Goal: Find specific page/section: Find specific page/section

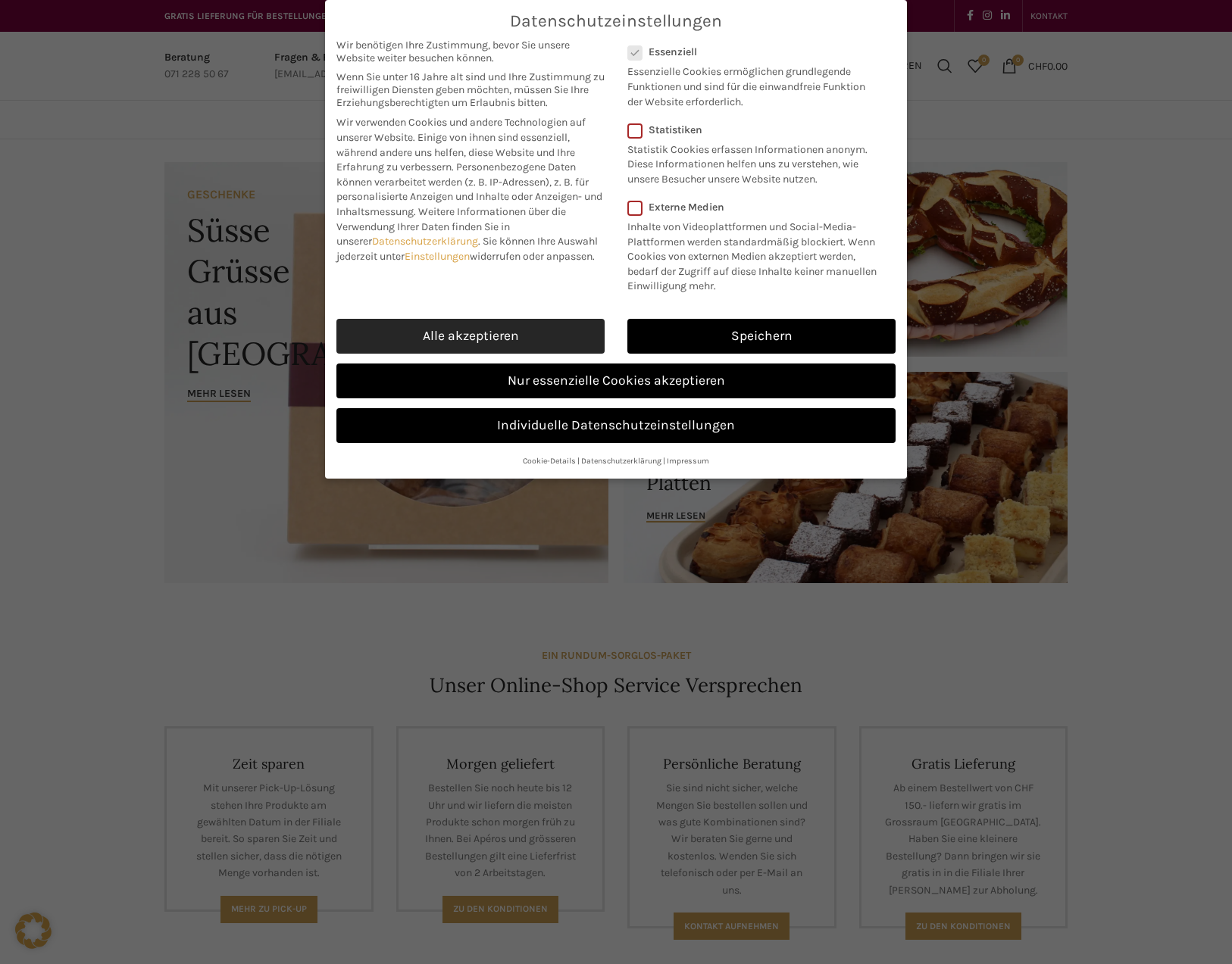
click at [491, 335] on link "Alle akzeptieren" at bounding box center [470, 336] width 268 height 35
checkbox input "true"
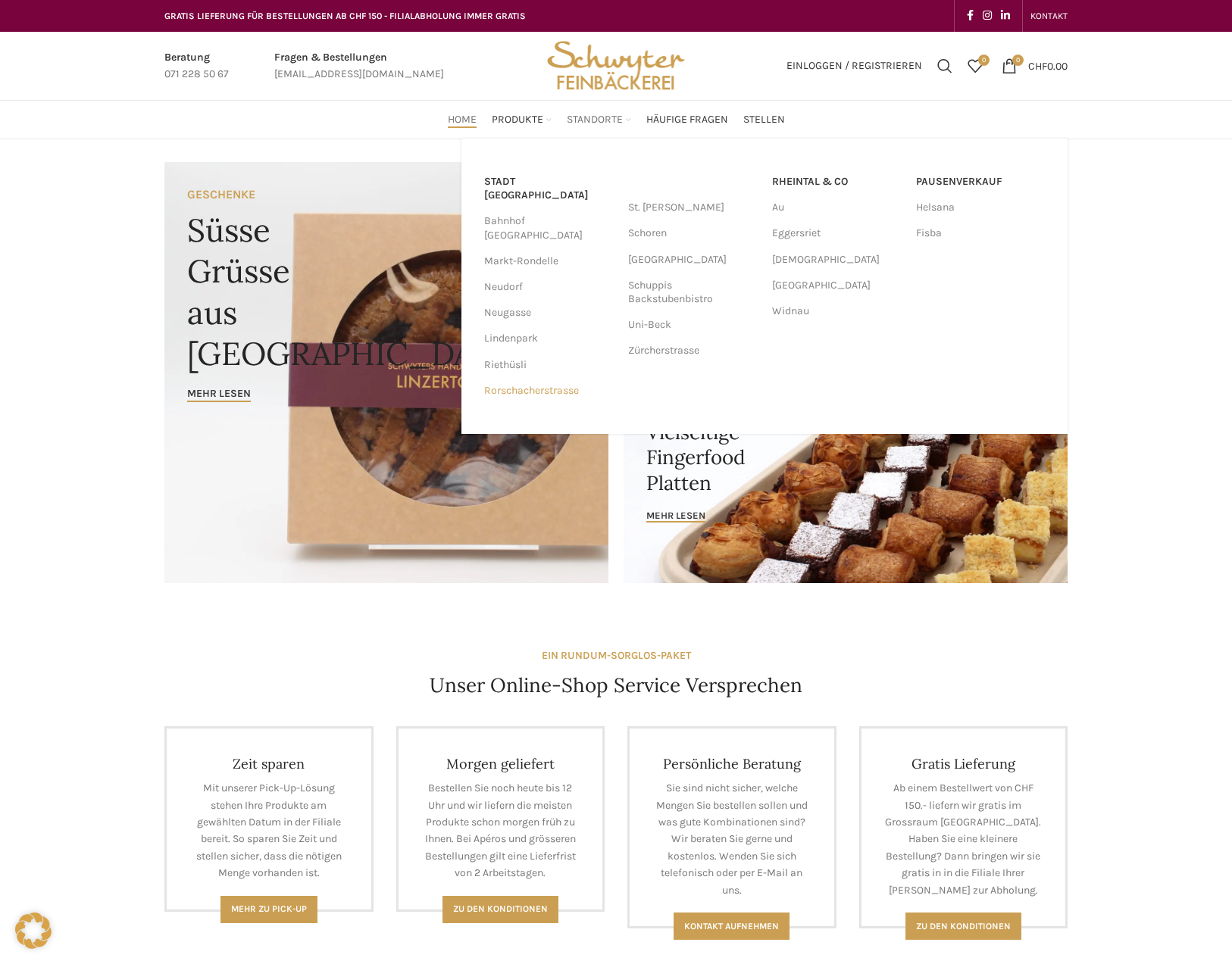
click at [525, 378] on link "Rorschacherstrasse" at bounding box center [548, 391] width 129 height 25
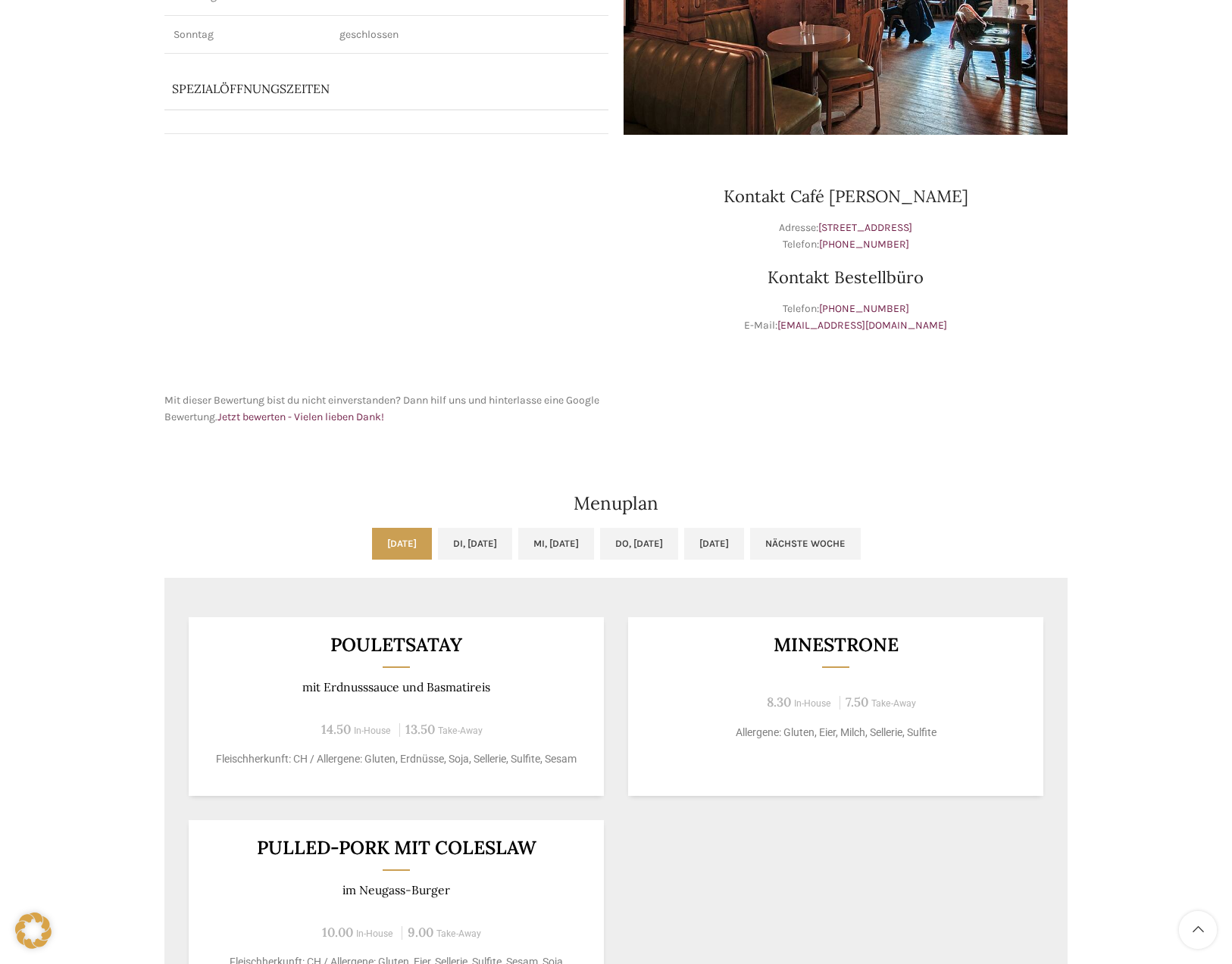
scroll to position [454, 0]
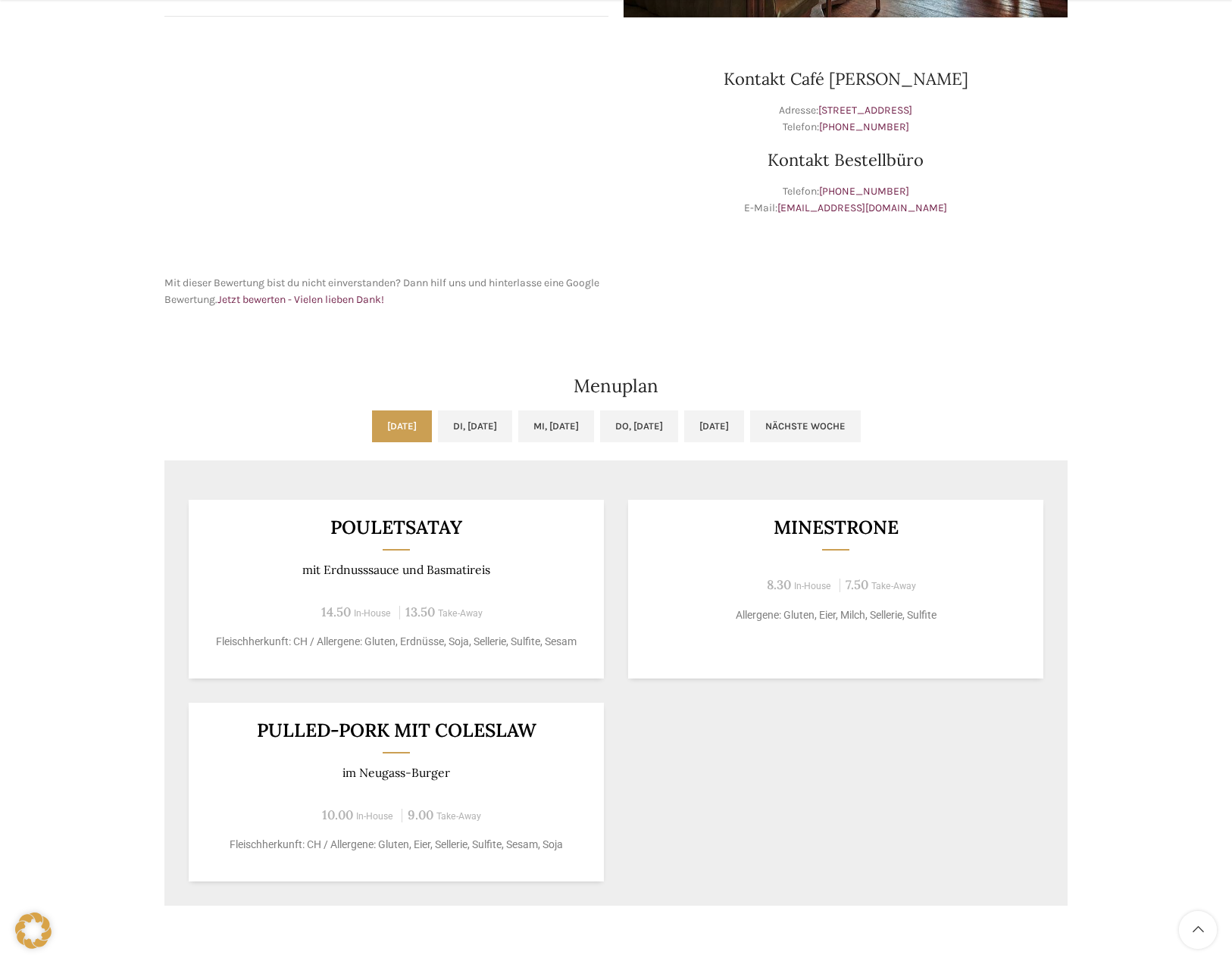
click at [372, 430] on link "[DATE]" at bounding box center [402, 426] width 60 height 32
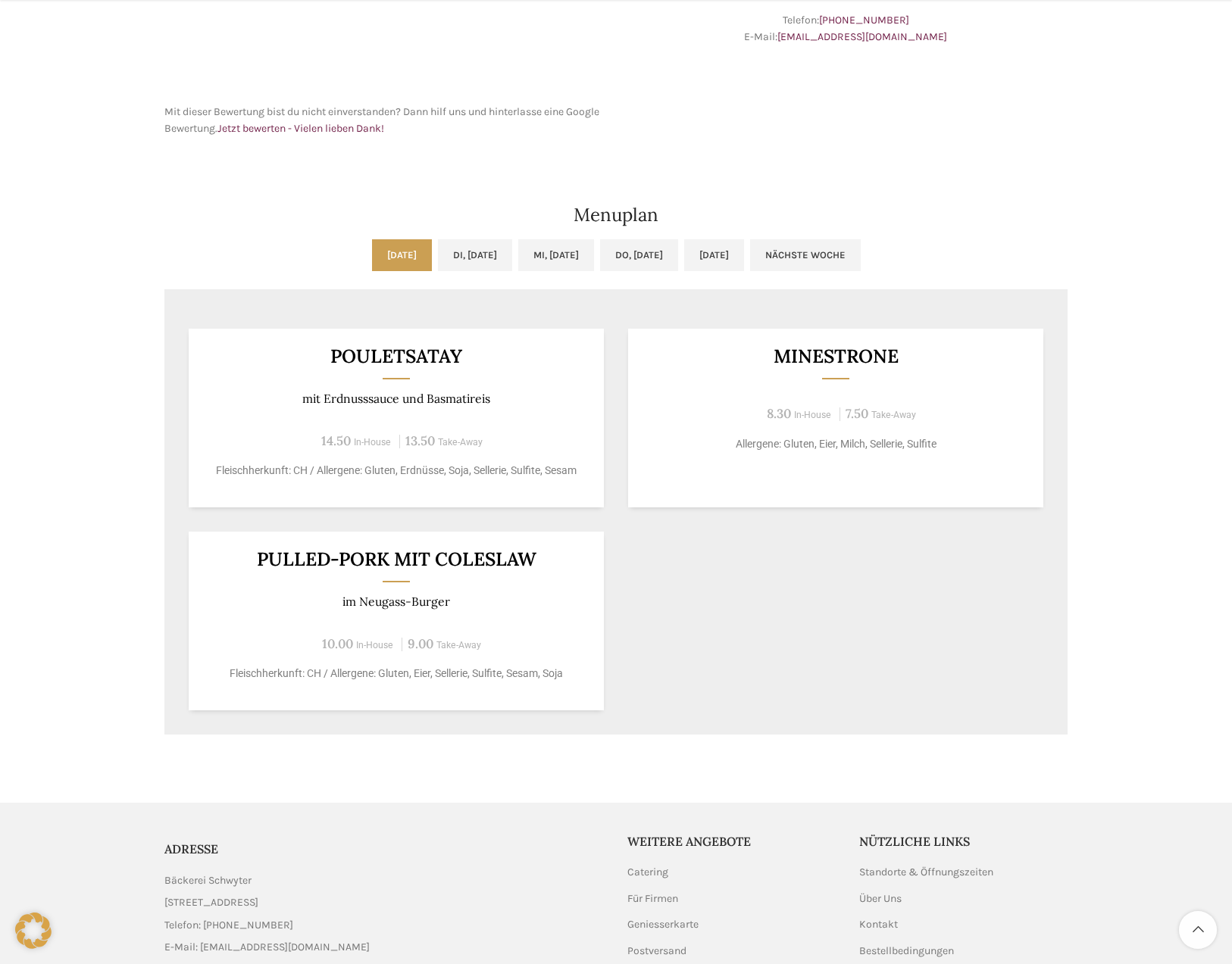
scroll to position [682, 0]
